Goal: Transaction & Acquisition: Purchase product/service

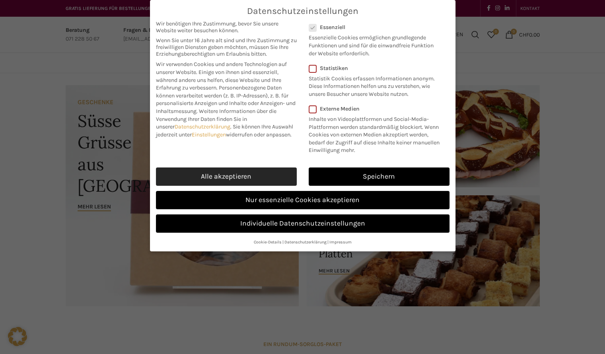
click at [230, 169] on link "Alle akzeptieren" at bounding box center [226, 176] width 141 height 18
checkbox input "true"
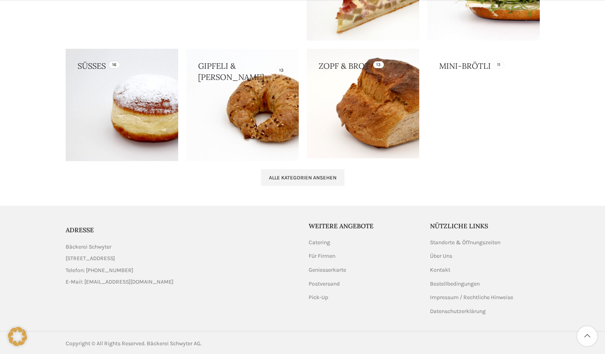
scroll to position [812, 0]
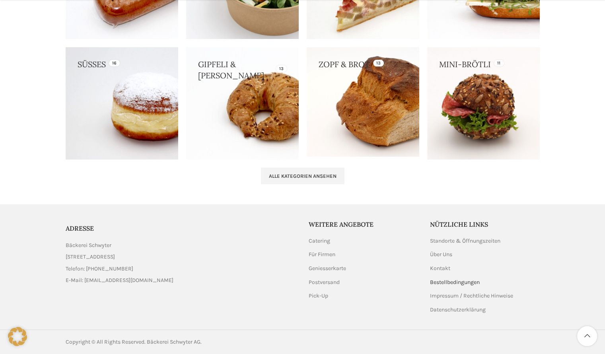
click at [459, 282] on link "Bestellbedingungen" at bounding box center [455, 282] width 51 height 8
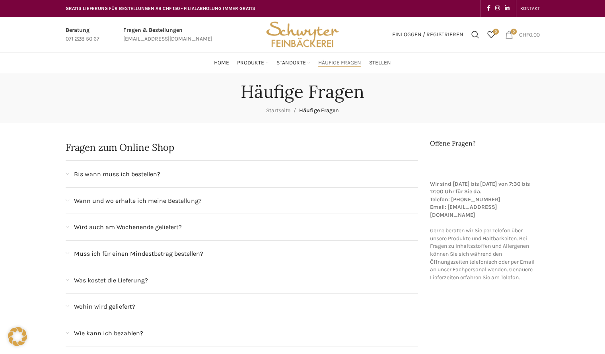
click at [505, 35] on span "0 items" at bounding box center [509, 35] width 8 height 8
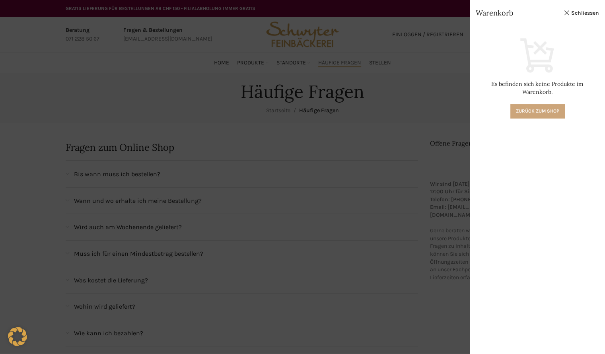
click at [552, 104] on link "Zurück zum Shop" at bounding box center [537, 111] width 55 height 14
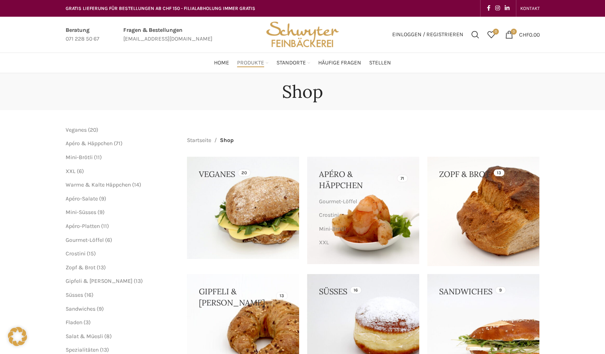
click at [86, 293] on ul "Veganes 20 20 Produkte Apéro & Häppchen 71 71 Produkte Mini-Brötli 11 11 Produk…" at bounding box center [121, 240] width 110 height 228
click at [78, 296] on span "Süsses" at bounding box center [75, 295] width 18 height 7
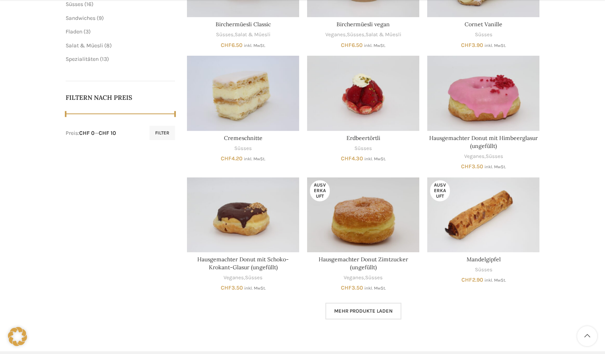
scroll to position [329, 0]
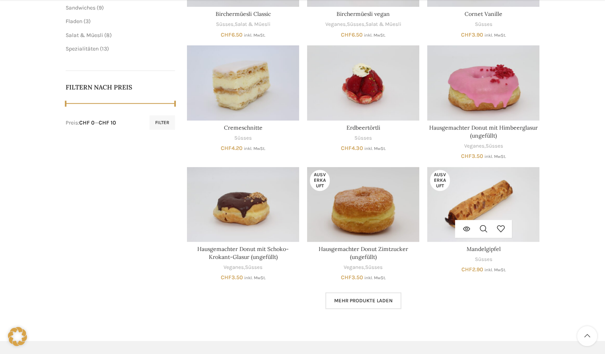
click at [491, 196] on img "Mandelgipfel" at bounding box center [483, 204] width 112 height 75
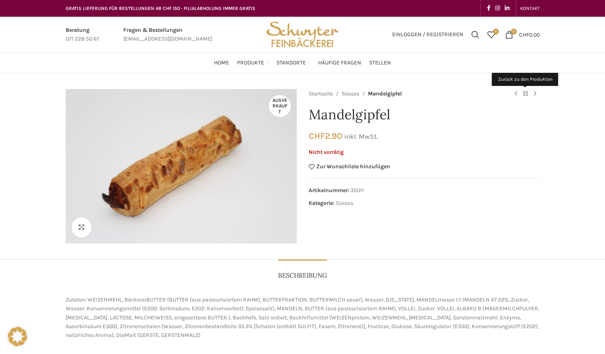
click at [527, 94] on link "Zurück zu den Produkten" at bounding box center [526, 94] width 10 height 10
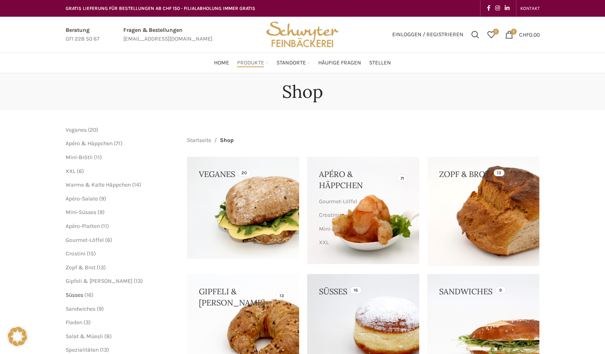
click at [82, 293] on span "Süsses" at bounding box center [75, 295] width 18 height 7
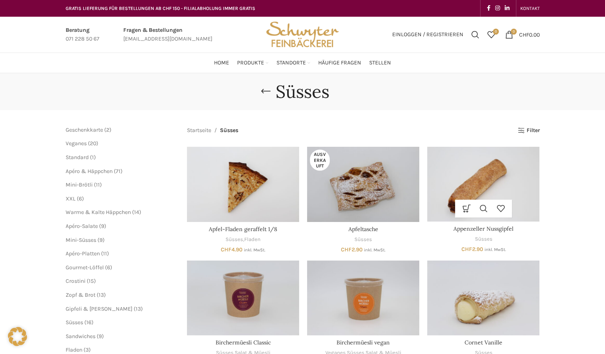
click at [480, 183] on img "Appenzeller Nussgipfel" at bounding box center [483, 184] width 112 height 75
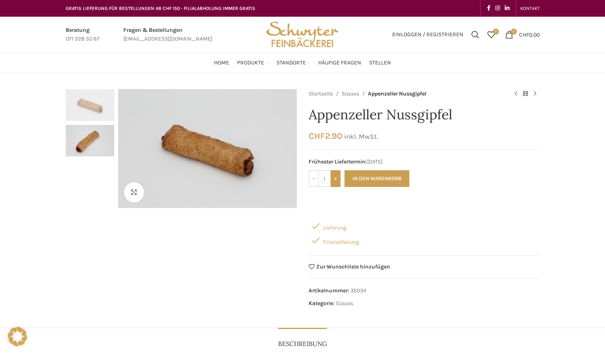
click at [339, 175] on input "+" at bounding box center [336, 178] width 10 height 17
type input "4"
click at [376, 175] on button "In den Warenkorb" at bounding box center [377, 178] width 65 height 17
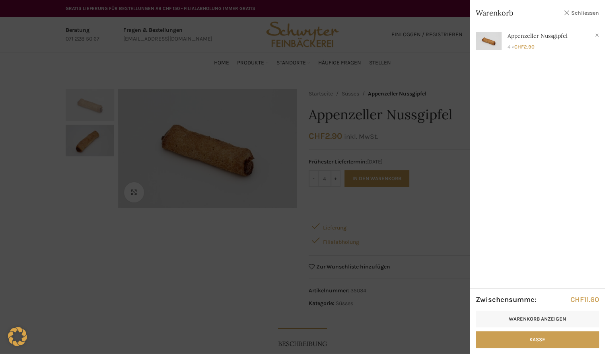
click at [592, 10] on link "Schliessen" at bounding box center [581, 13] width 36 height 10
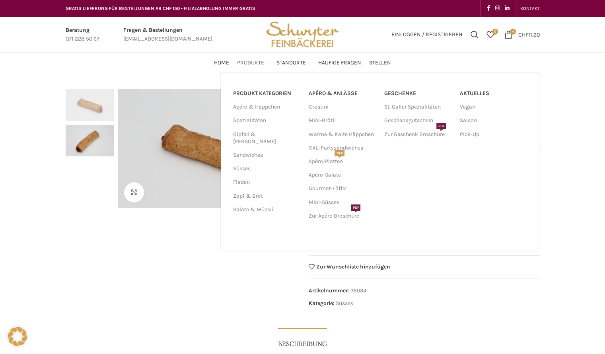
click at [258, 61] on span "Produkte" at bounding box center [250, 63] width 27 height 8
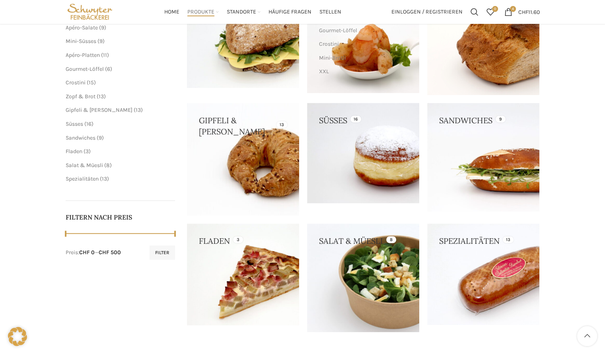
scroll to position [159, 0]
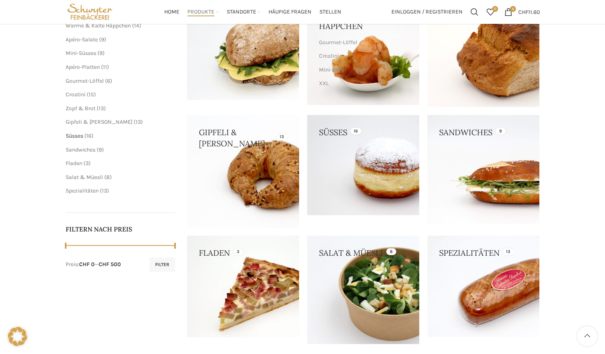
click at [78, 135] on span "Süsses" at bounding box center [75, 135] width 18 height 7
